Goal: Find specific page/section: Find specific page/section

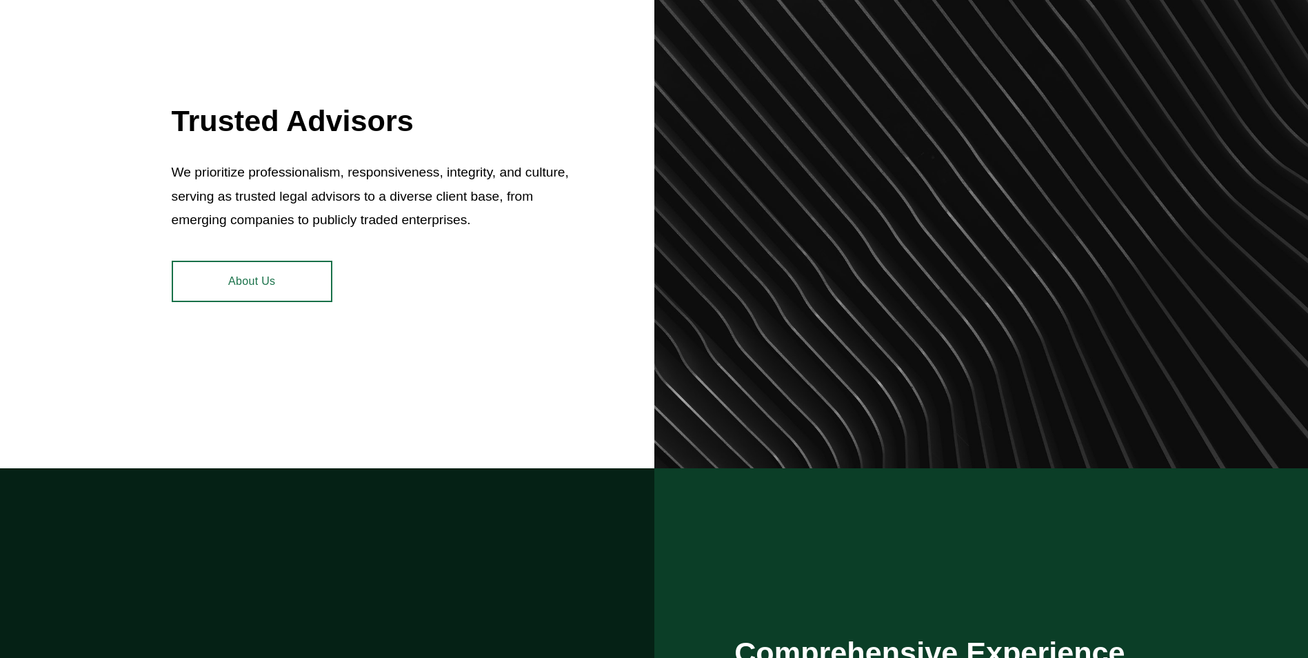
scroll to position [689, 0]
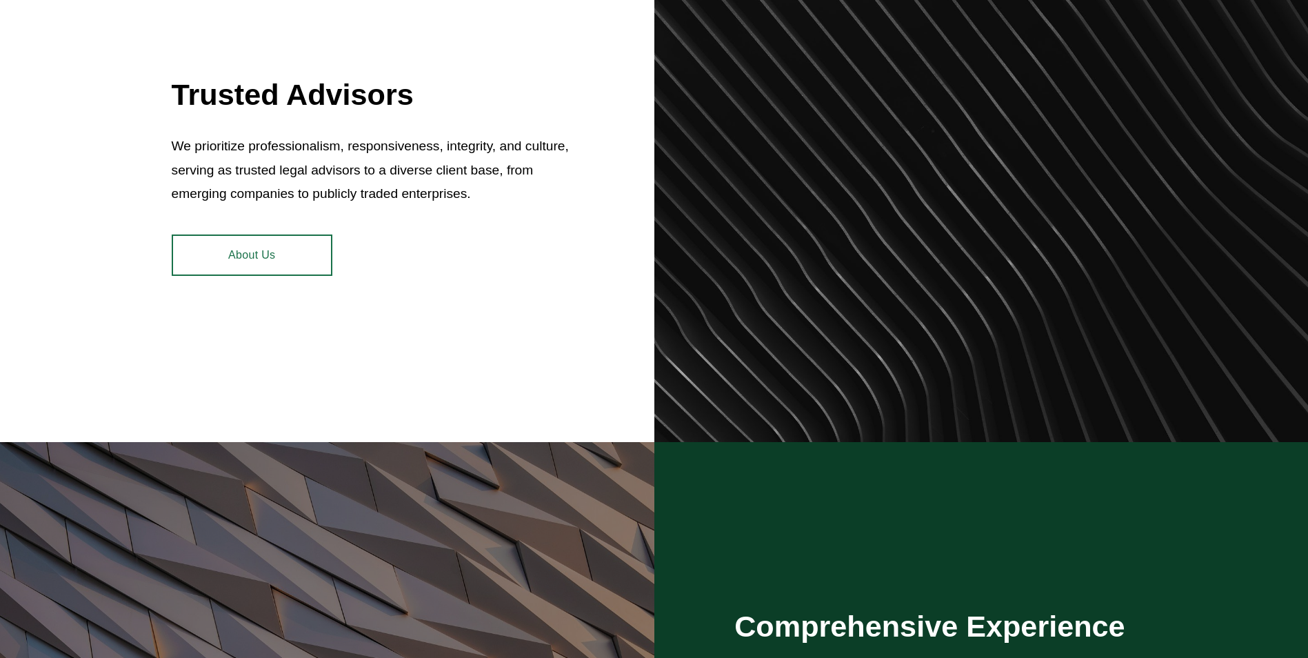
click at [291, 266] on link "About Us" at bounding box center [252, 254] width 161 height 41
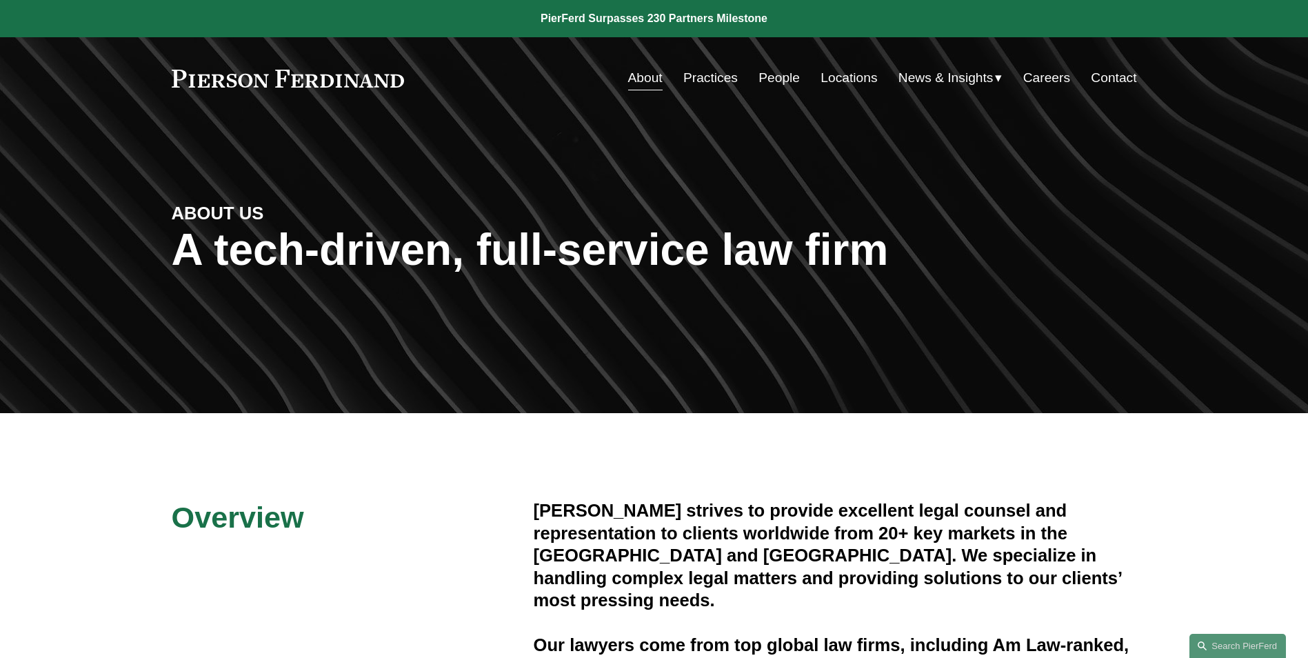
click at [777, 75] on link "People" at bounding box center [778, 78] width 41 height 26
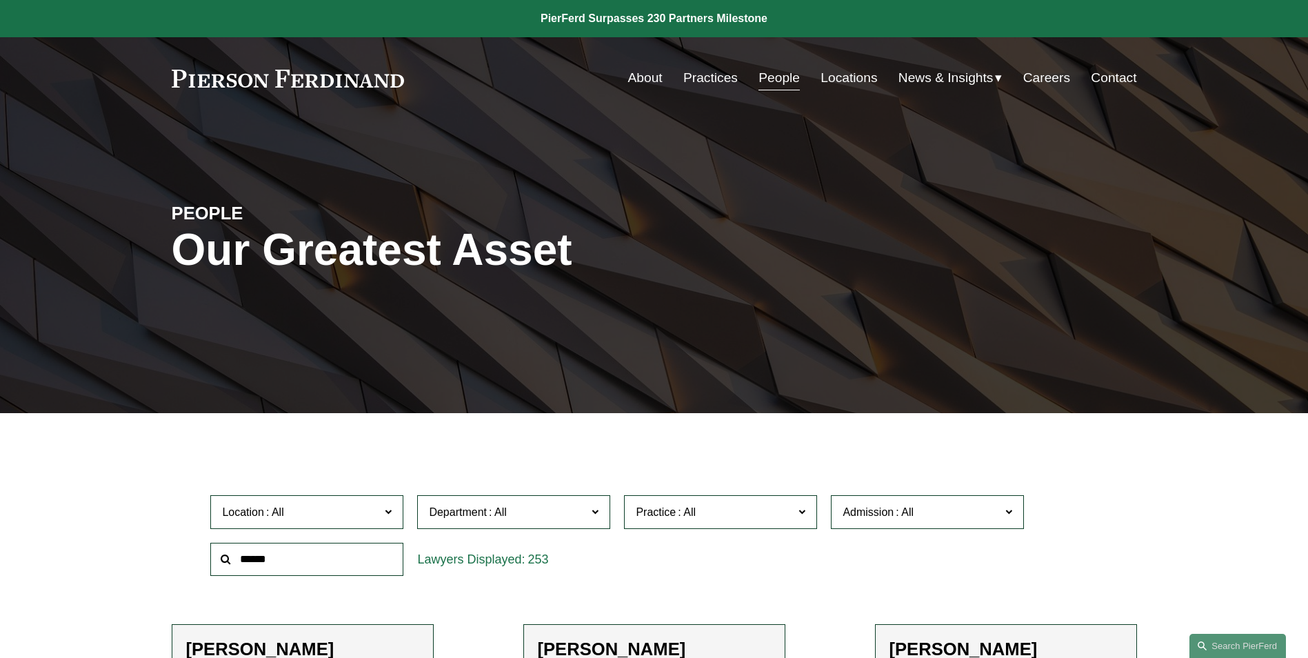
click at [366, 524] on label "Location" at bounding box center [306, 512] width 193 height 34
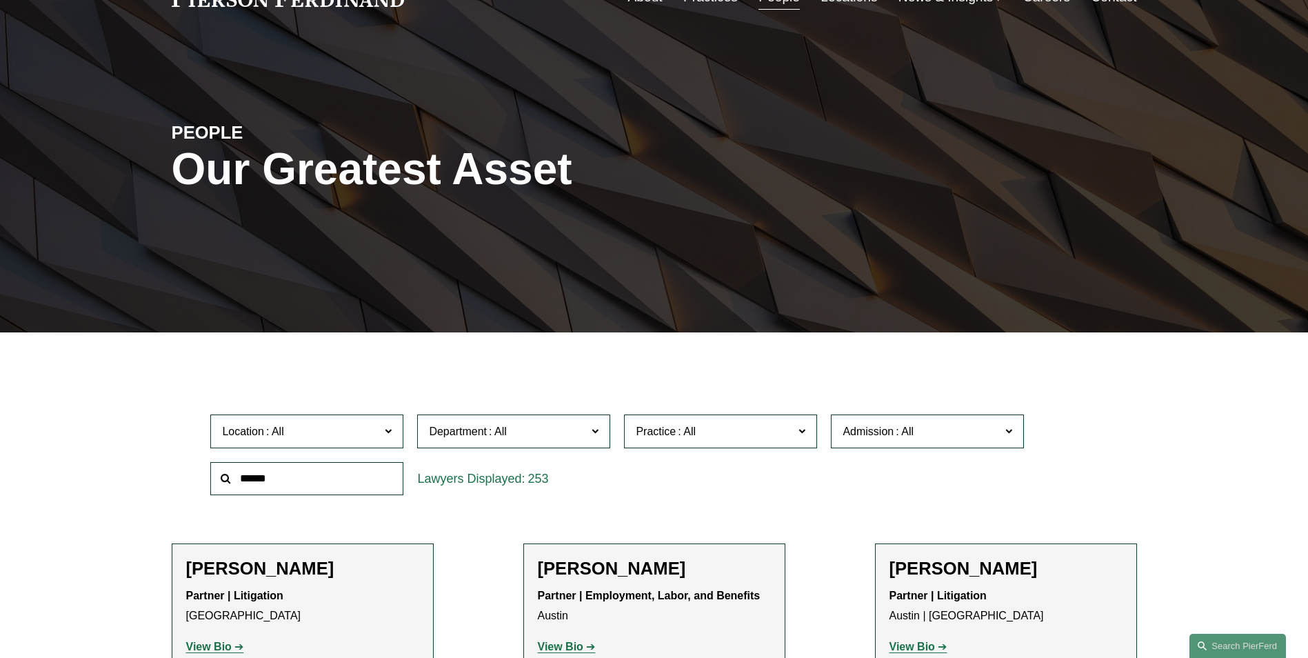
scroll to position [276, 0]
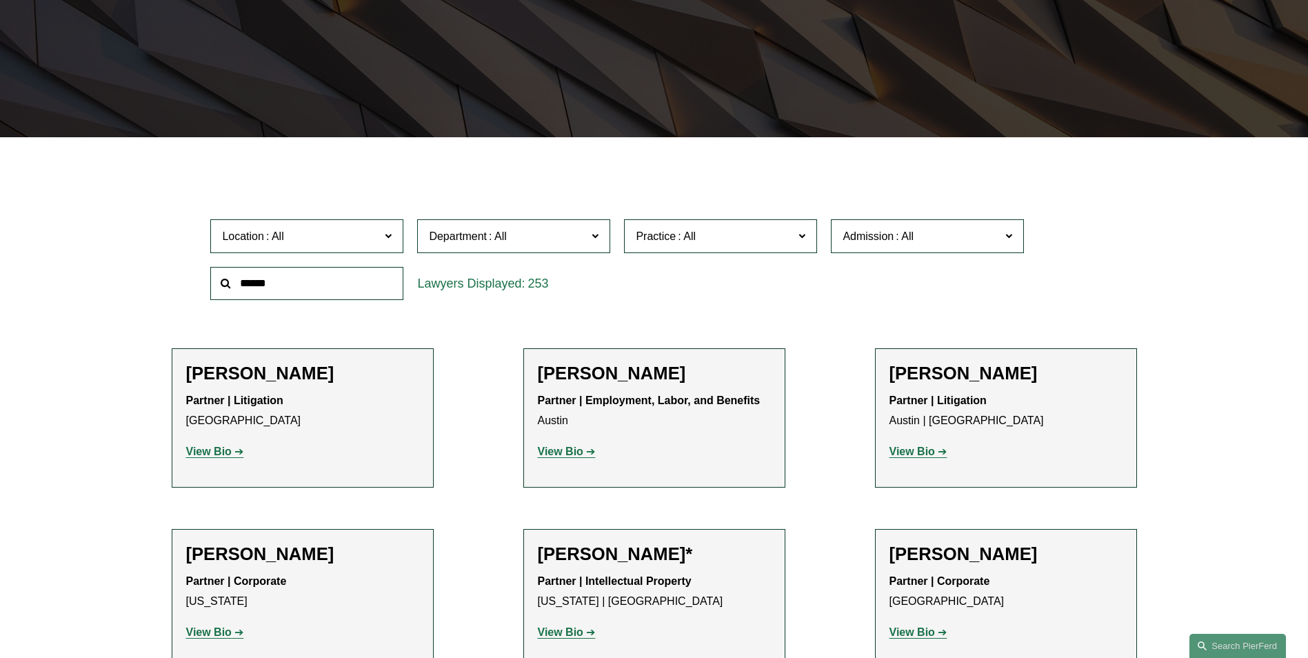
drag, startPoint x: 402, startPoint y: 281, endPoint x: 400, endPoint y: 321, distance: 39.4
click at [0, 0] on ul "All [GEOGRAPHIC_DATA] [GEOGRAPHIC_DATA] [GEOGRAPHIC_DATA] [GEOGRAPHIC_DATA] [GE…" at bounding box center [0, 0] width 0 height 0
click at [0, 0] on link "[GEOGRAPHIC_DATA]" at bounding box center [0, 0] width 0 height 0
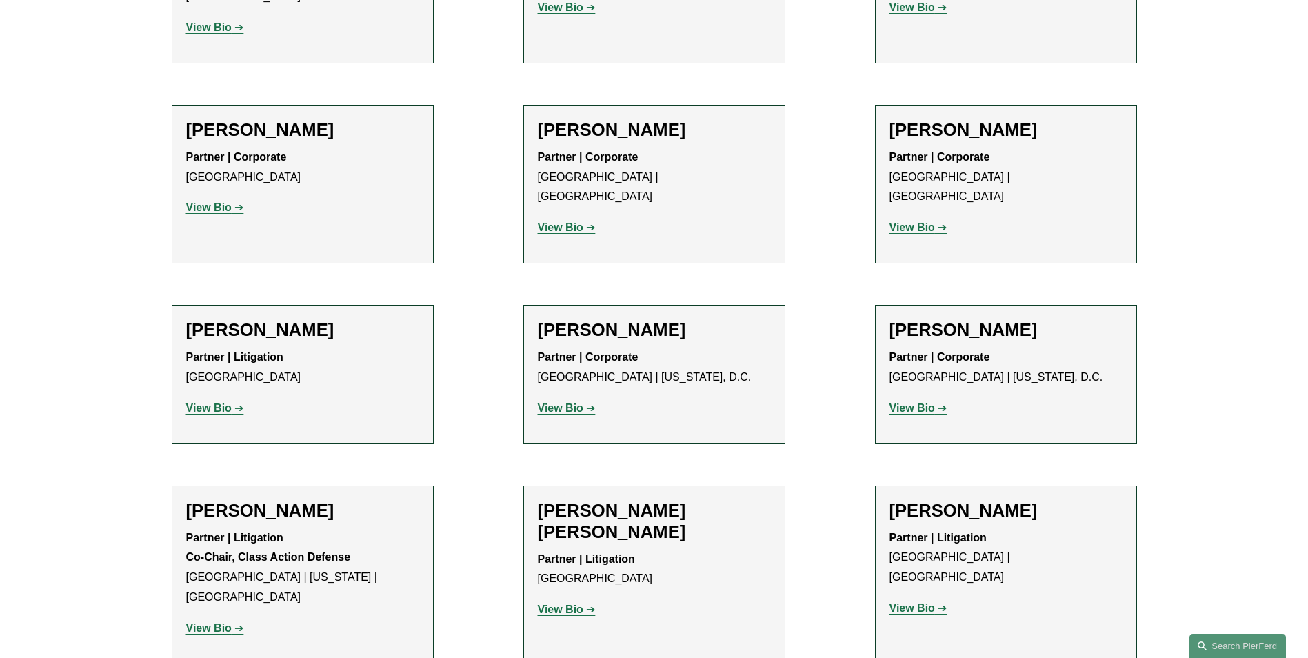
scroll to position [844, 0]
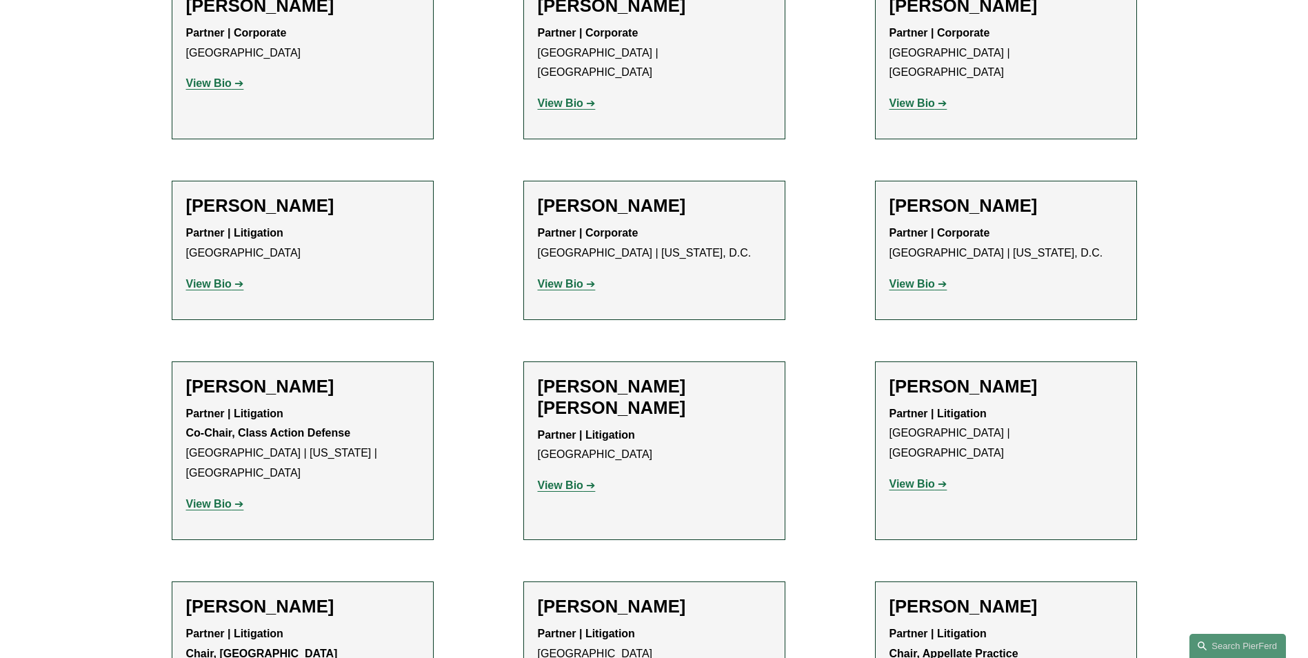
click at [225, 498] on strong "View Bio" at bounding box center [209, 504] width 46 height 12
